Goal: Use online tool/utility: Utilize a website feature to perform a specific function

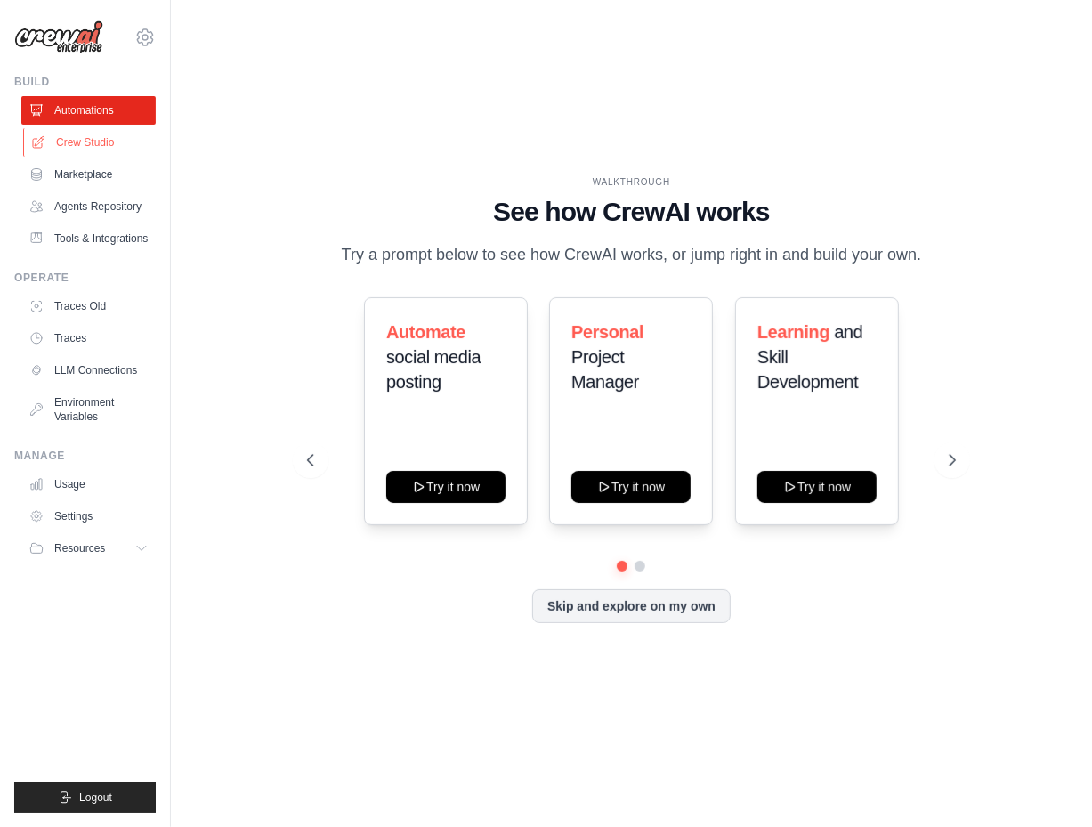
click at [112, 150] on link "Crew Studio" at bounding box center [90, 142] width 134 height 28
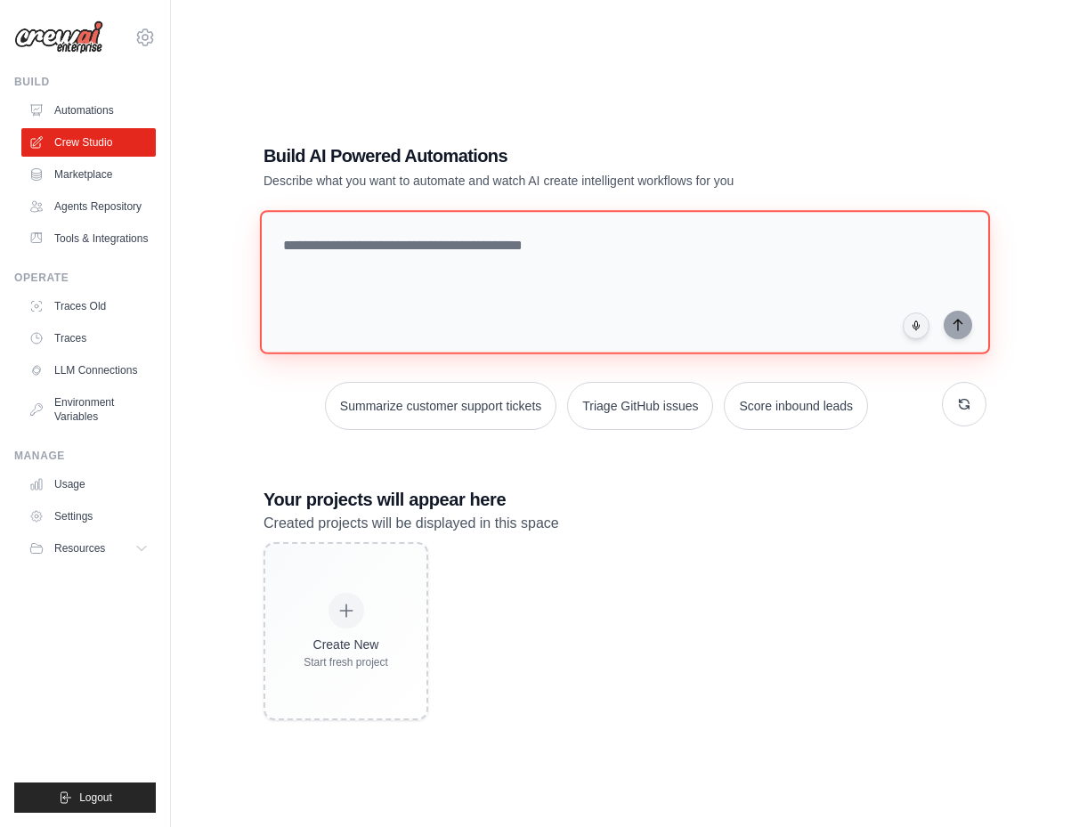
click at [578, 263] on textarea at bounding box center [625, 282] width 730 height 144
type textarea "**********"
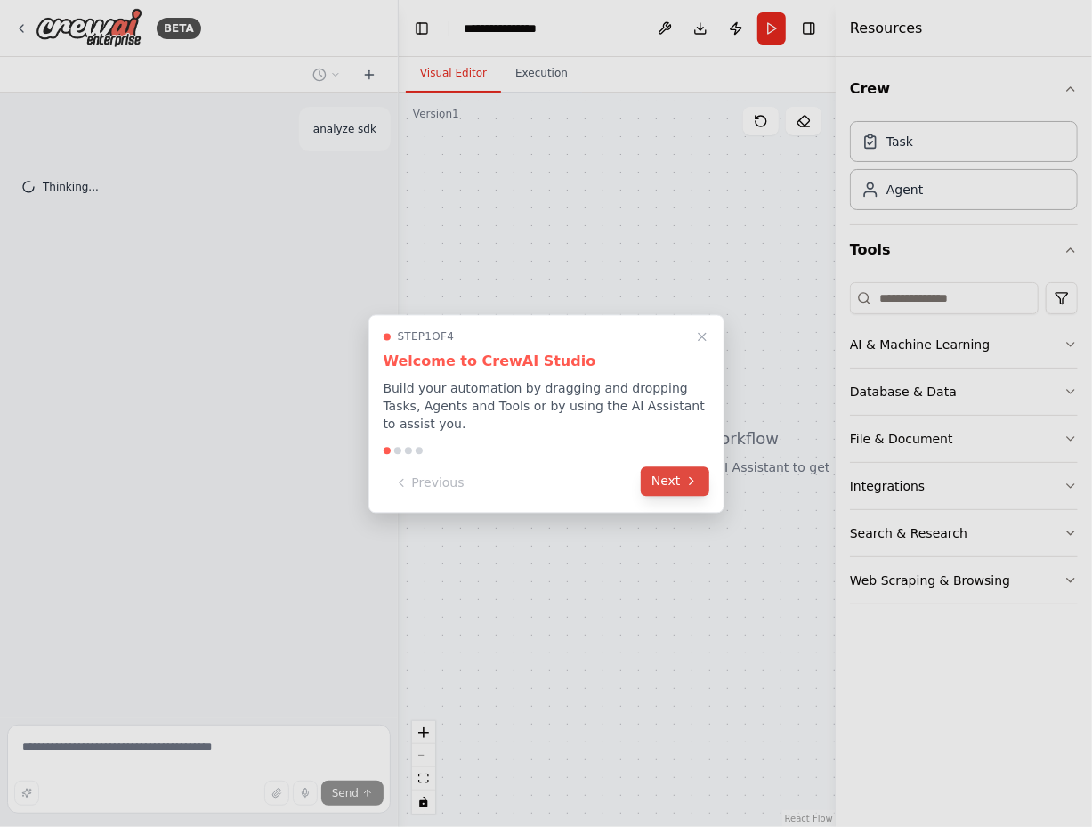
click at [678, 478] on button "Next" at bounding box center [675, 480] width 69 height 29
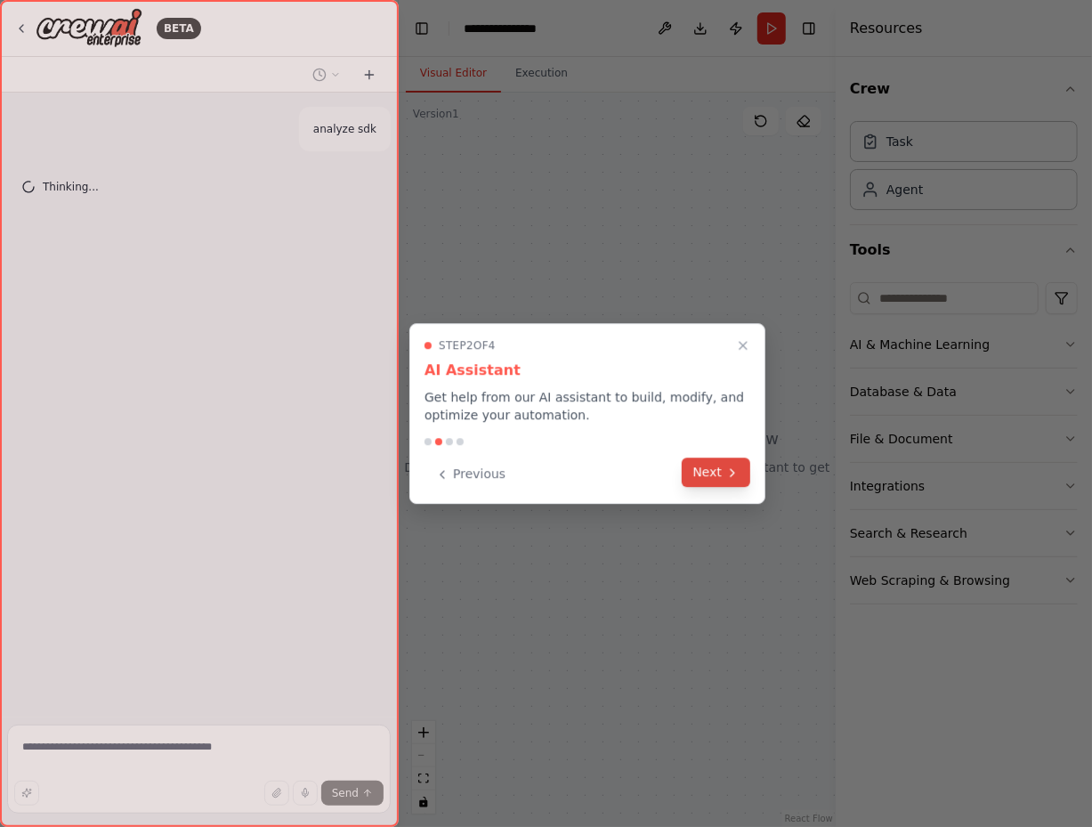
click at [726, 463] on button "Next" at bounding box center [716, 472] width 69 height 29
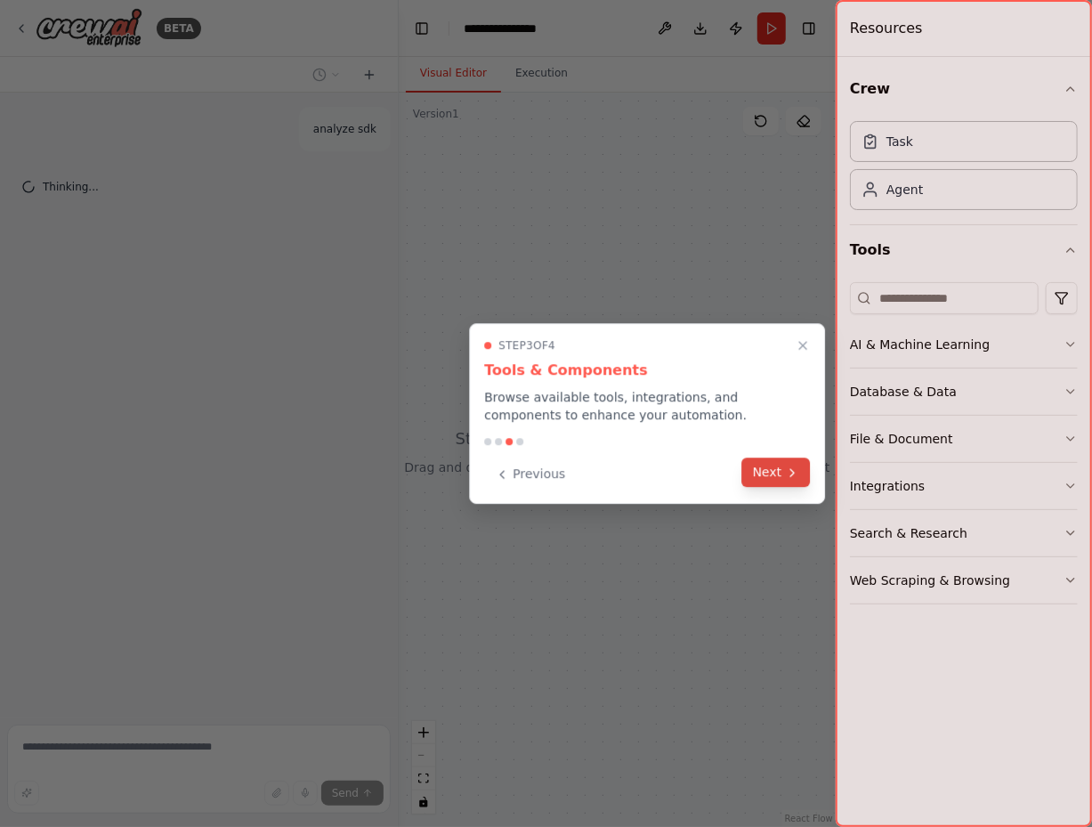
click at [776, 469] on button "Next" at bounding box center [776, 472] width 69 height 29
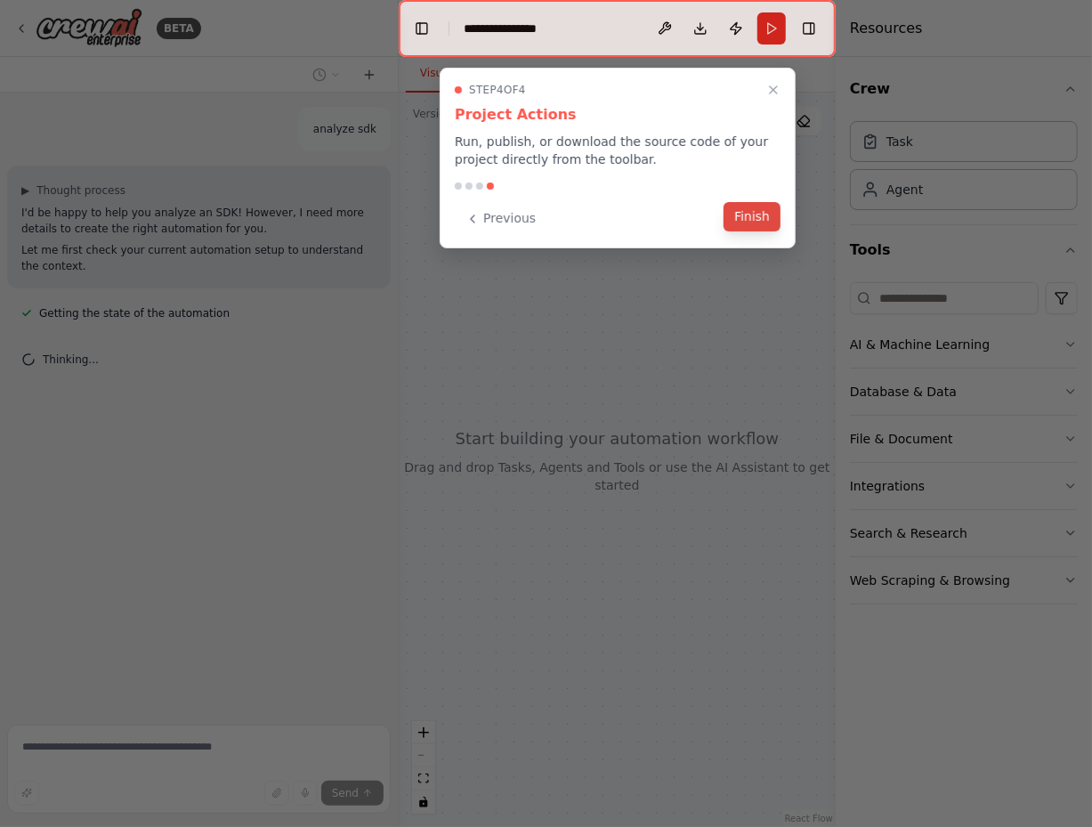
click at [773, 215] on button "Finish" at bounding box center [752, 216] width 57 height 29
